Goal: Task Accomplishment & Management: Use online tool/utility

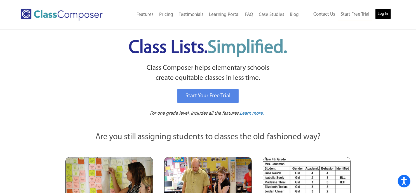
click at [382, 13] on link "Log In" at bounding box center [383, 13] width 16 height 11
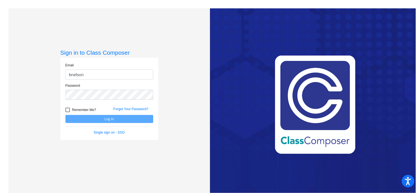
type input "[EMAIL_ADDRESS][DOMAIN_NAME]"
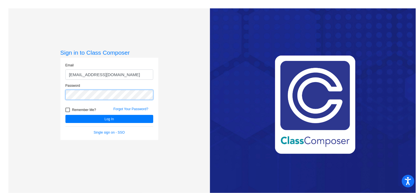
click at [65, 115] on button "Log In" at bounding box center [109, 119] width 88 height 8
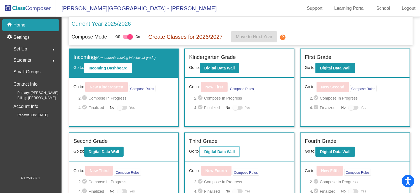
click at [212, 151] on b "Digital Data Wall" at bounding box center [219, 152] width 30 height 4
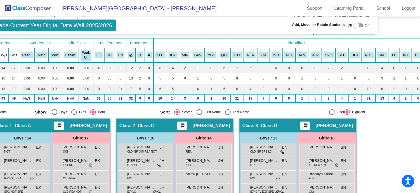
scroll to position [42, 52]
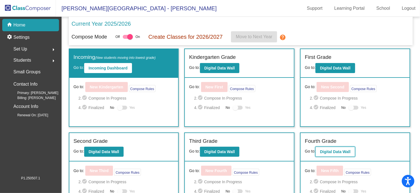
click at [329, 150] on b "Digital Data Wall" at bounding box center [335, 152] width 30 height 4
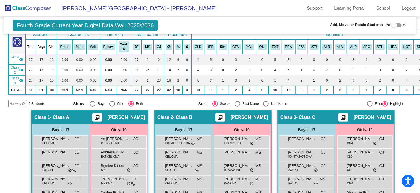
scroll to position [48, 0]
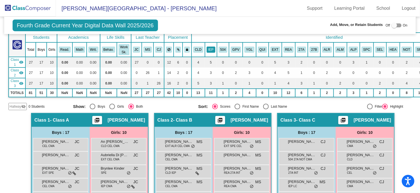
click at [207, 47] on button "IEP" at bounding box center [211, 50] width 9 height 6
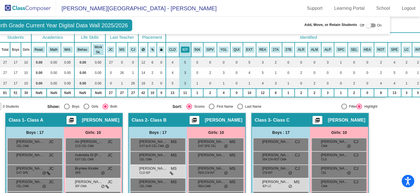
scroll to position [48, 52]
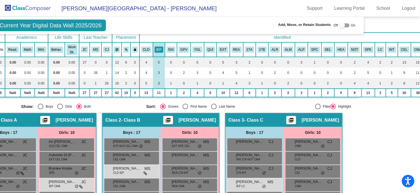
drag, startPoint x: 416, startPoint y: 93, endPoint x: 427, endPoint y: 109, distance: 20.2
click at [420, 109] on html "Accessibility Screen-Reader Guide, Feedback, and Issue Reporting | New window B…" at bounding box center [210, 96] width 420 height 193
click at [385, 137] on mat-sidenav-content "Fourth Grade Current Year Digital Data Wall 2025/2026 Add, Move, or Retain Stud…" at bounding box center [210, 105] width 420 height 177
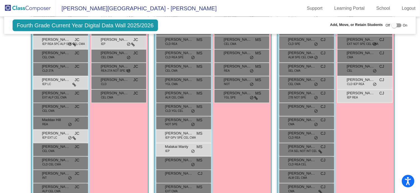
scroll to position [231, 0]
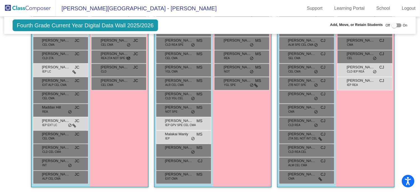
click at [408, 135] on div "Hallway - Hallway Class picture_as_pdf Add Student First Name Last Name Student…" at bounding box center [209, 62] width 403 height 262
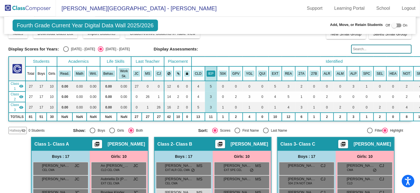
scroll to position [19, 0]
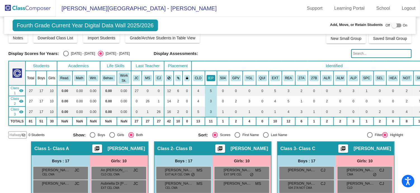
click at [209, 75] on button "IEP" at bounding box center [211, 78] width 9 height 6
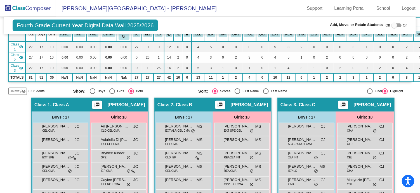
scroll to position [12, 0]
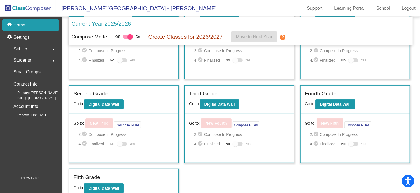
scroll to position [51, 0]
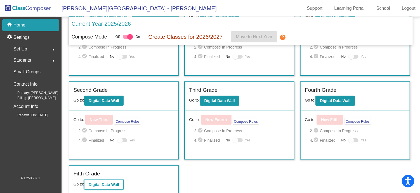
drag, startPoint x: 102, startPoint y: 181, endPoint x: 98, endPoint y: 184, distance: 5.2
click at [98, 184] on b "Digital Data Wall" at bounding box center [104, 185] width 30 height 4
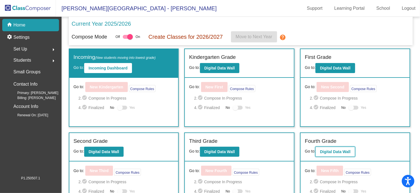
click at [324, 150] on b "Digital Data Wall" at bounding box center [335, 152] width 30 height 4
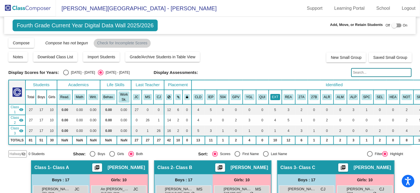
click at [270, 95] on button "EXT" at bounding box center [275, 97] width 10 height 6
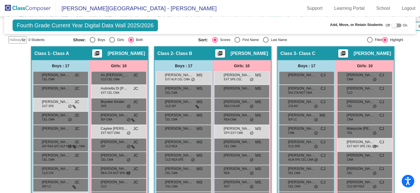
scroll to position [125, 0]
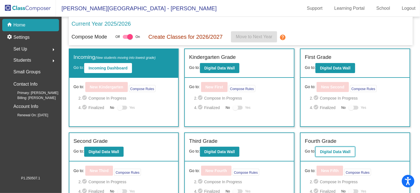
click at [327, 150] on b "Digital Data Wall" at bounding box center [335, 152] width 30 height 4
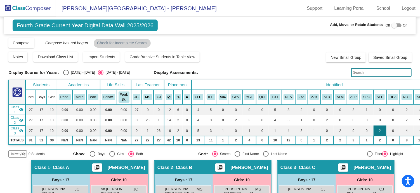
click at [373, 127] on td "2" at bounding box center [379, 131] width 13 height 11
click at [373, 128] on td "2" at bounding box center [379, 131] width 13 height 11
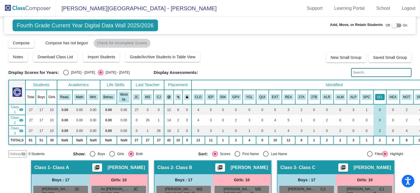
click at [375, 95] on button "SEL" at bounding box center [380, 97] width 10 height 6
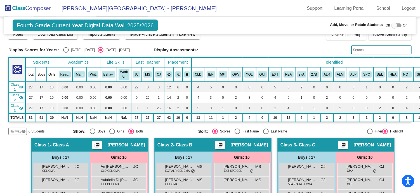
scroll to position [8, 0]
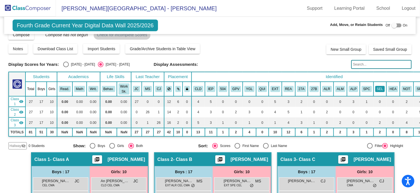
click at [375, 86] on button "SEL" at bounding box center [380, 89] width 10 height 6
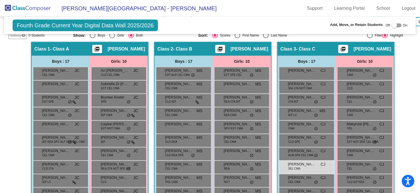
scroll to position [16, 0]
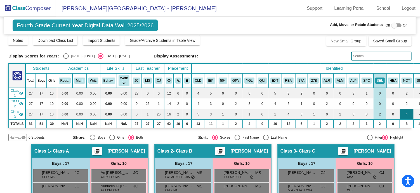
click at [401, 112] on td "4" at bounding box center [407, 114] width 14 height 11
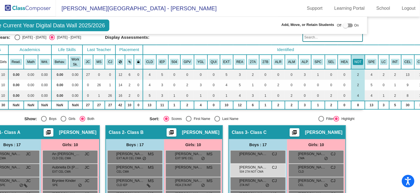
scroll to position [35, 52]
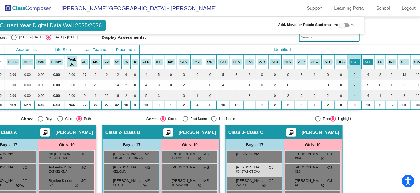
click at [363, 61] on button "SPE" at bounding box center [368, 62] width 10 height 6
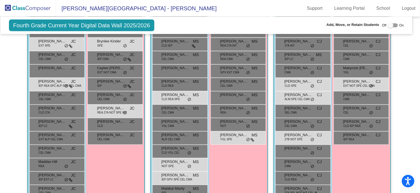
scroll to position [177, 4]
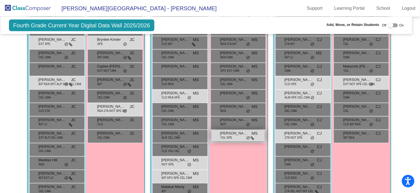
click at [228, 133] on span "Sophiana Fey" at bounding box center [234, 134] width 28 height 6
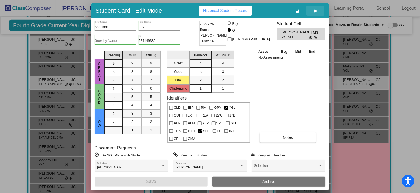
click at [315, 10] on icon "button" at bounding box center [315, 11] width 3 height 4
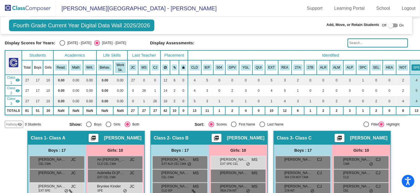
scroll to position [27, 4]
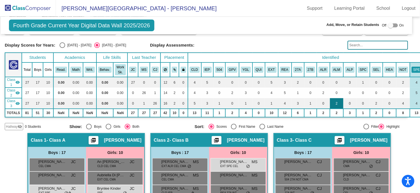
click at [331, 102] on td "2" at bounding box center [336, 103] width 13 height 11
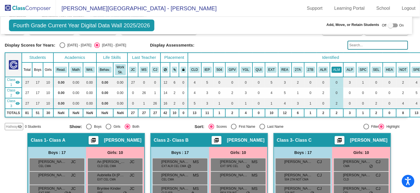
click at [331, 68] on button "ALM" at bounding box center [336, 70] width 10 height 6
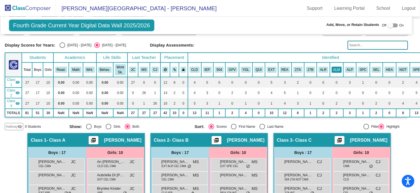
click at [331, 68] on button "ALM" at bounding box center [336, 70] width 10 height 6
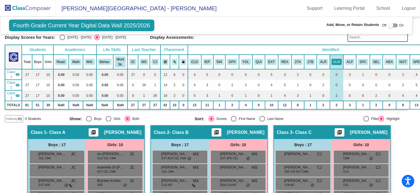
scroll to position [0, 4]
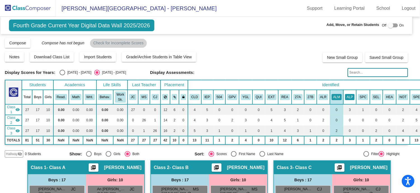
click at [345, 95] on button "ALP" at bounding box center [350, 97] width 10 height 6
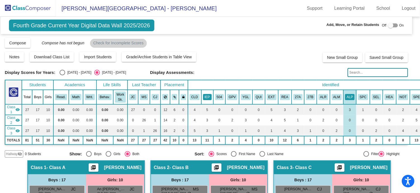
click at [203, 96] on button "IEP" at bounding box center [207, 97] width 9 height 6
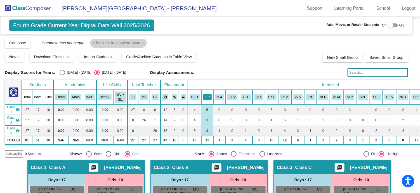
click at [203, 96] on button "IEP" at bounding box center [207, 97] width 9 height 6
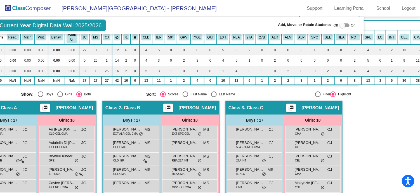
scroll to position [40, 52]
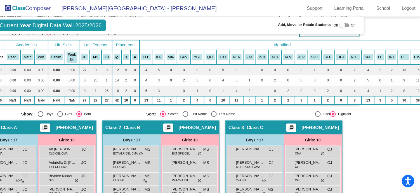
drag, startPoint x: 416, startPoint y: 99, endPoint x: 419, endPoint y: 128, distance: 28.9
drag, startPoint x: 419, startPoint y: 128, endPoint x: 394, endPoint y: 151, distance: 34.2
click at [394, 151] on mat-sidenav-content "Fourth Grade Current Year Digital Data Wall 2025/2026 Add, Move, or Retain Stud…" at bounding box center [210, 105] width 420 height 177
drag, startPoint x: 416, startPoint y: 90, endPoint x: 368, endPoint y: 138, distance: 68.6
click at [368, 138] on mat-sidenav-content "Fourth Grade Current Year Digital Data Wall 2025/2026 Add, Move, or Retain Stud…" at bounding box center [210, 105] width 420 height 177
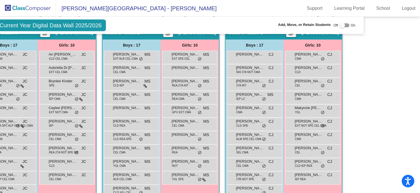
scroll to position [133, 52]
